Goal: Find contact information: Find contact information

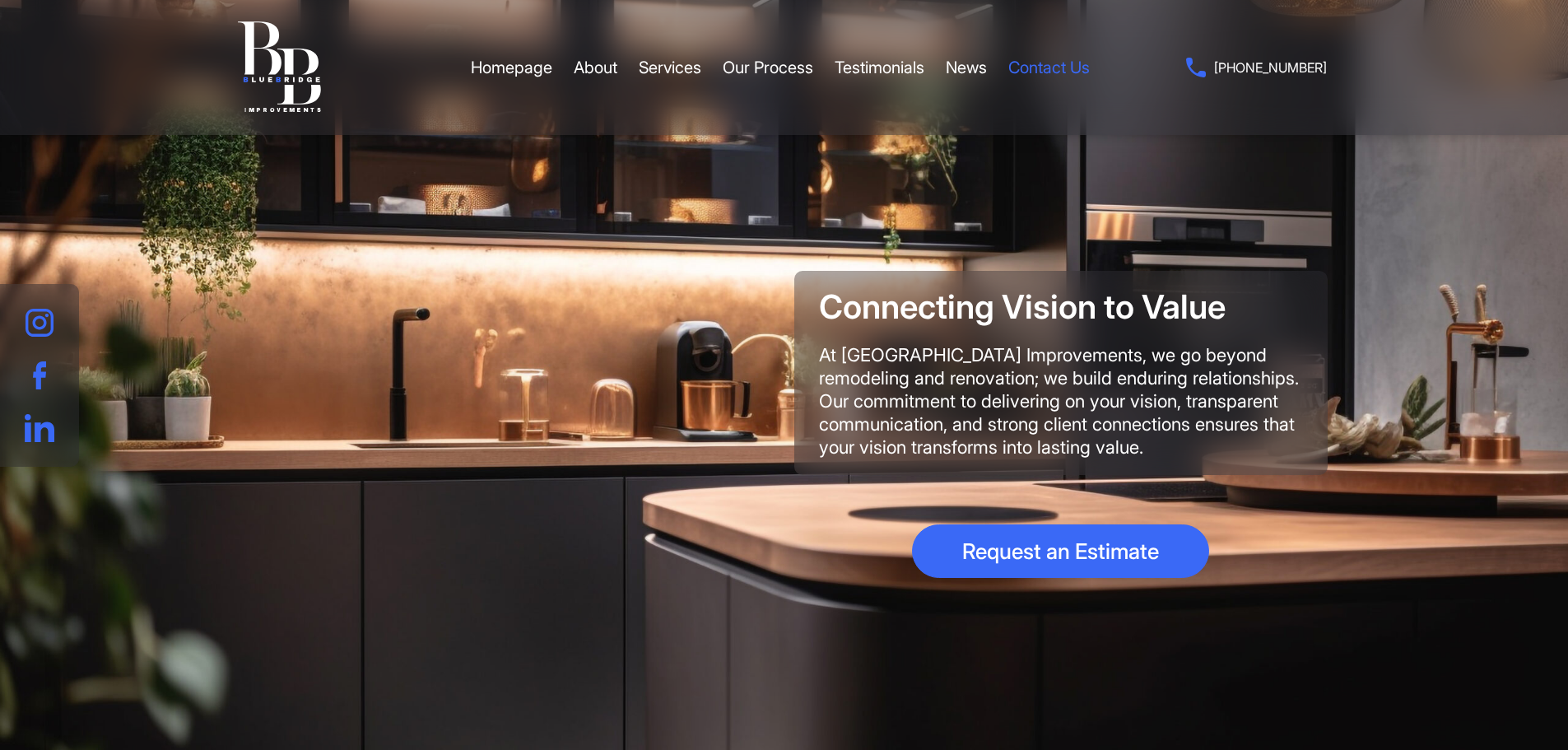
click at [1088, 63] on link "Contact Us" at bounding box center [1049, 68] width 81 height 49
